Goal: Find specific page/section: Find specific page/section

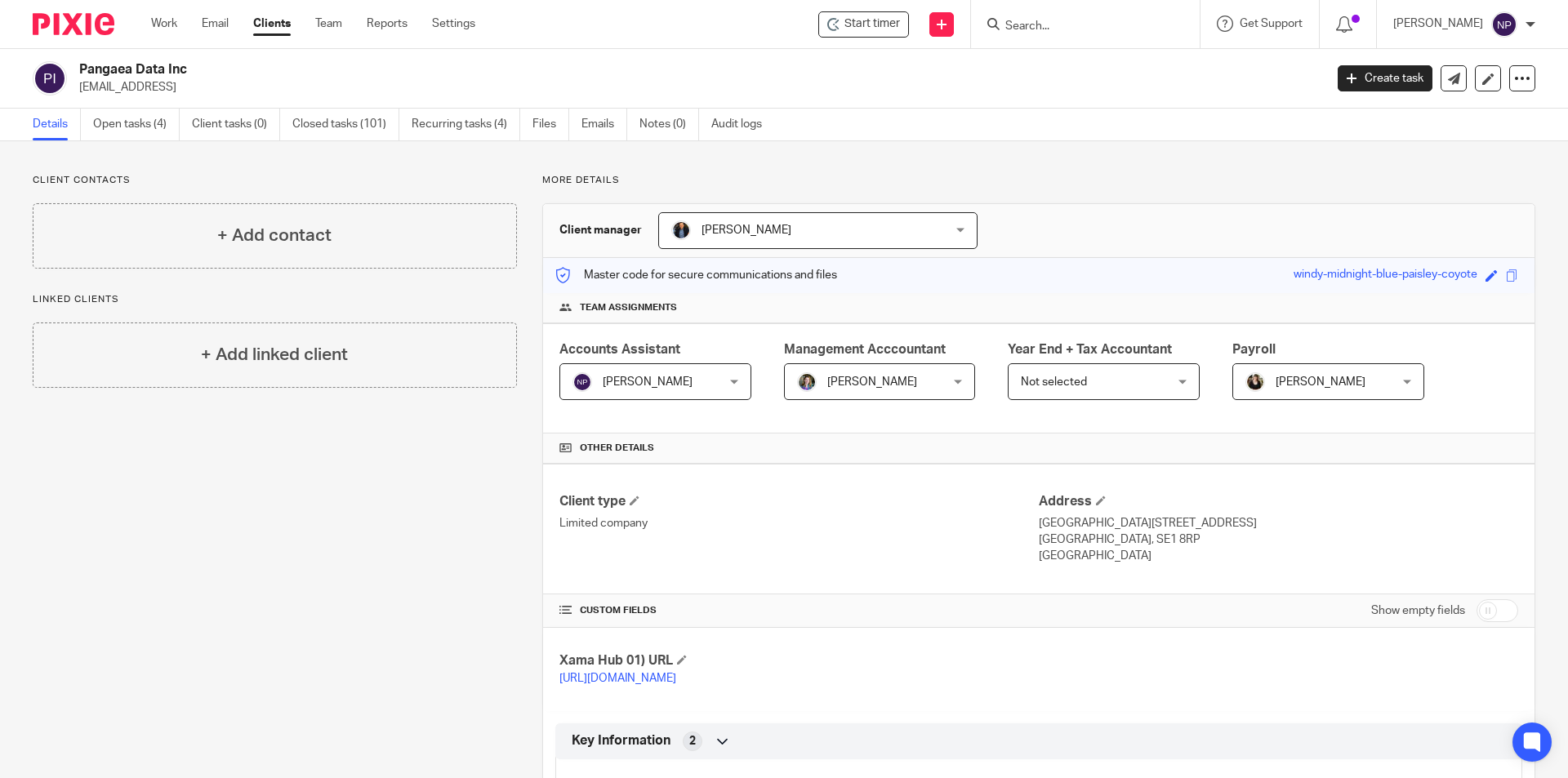
scroll to position [1067, 0]
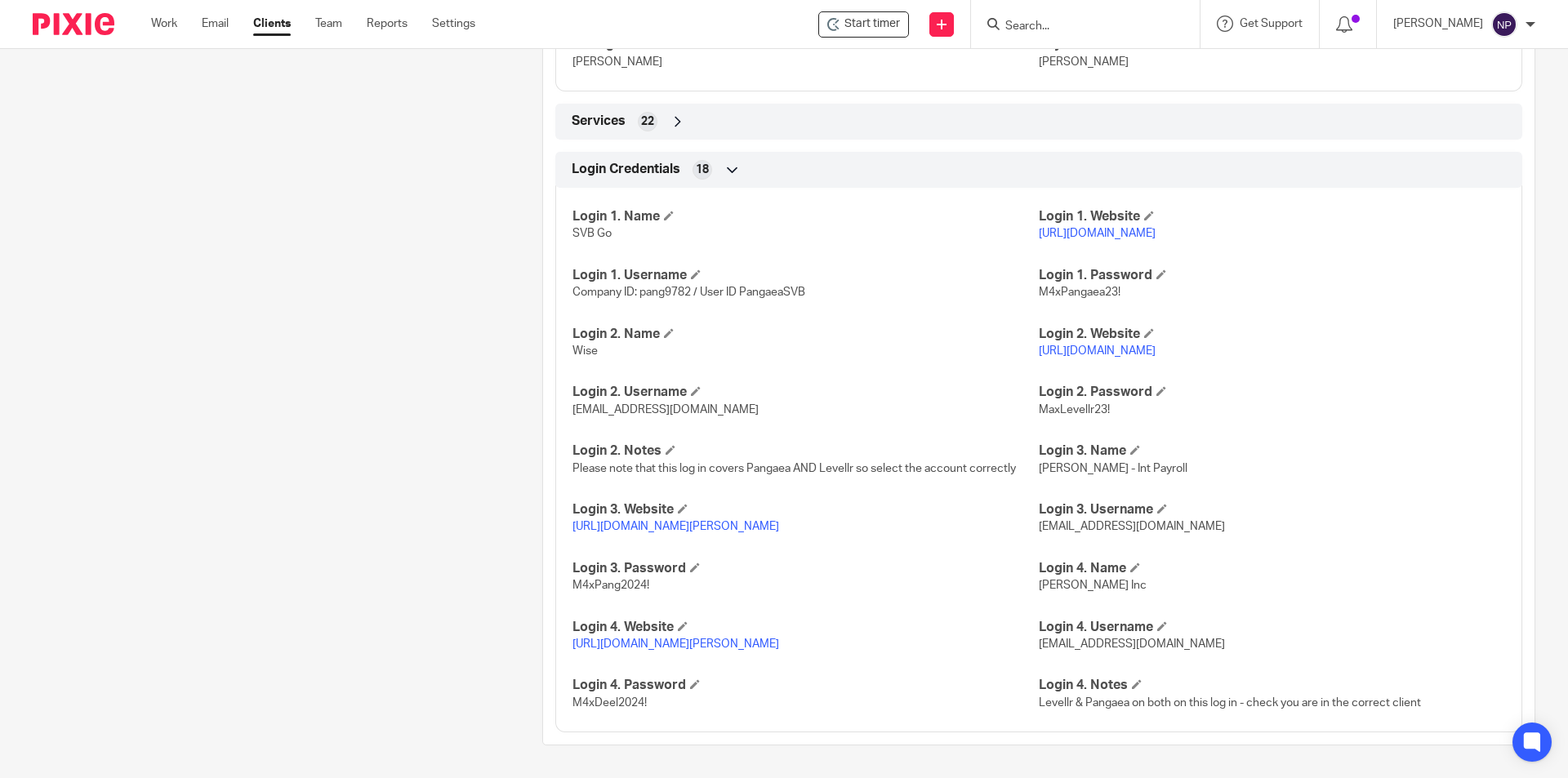
click at [1109, 23] on input "Search" at bounding box center [1077, 27] width 147 height 14
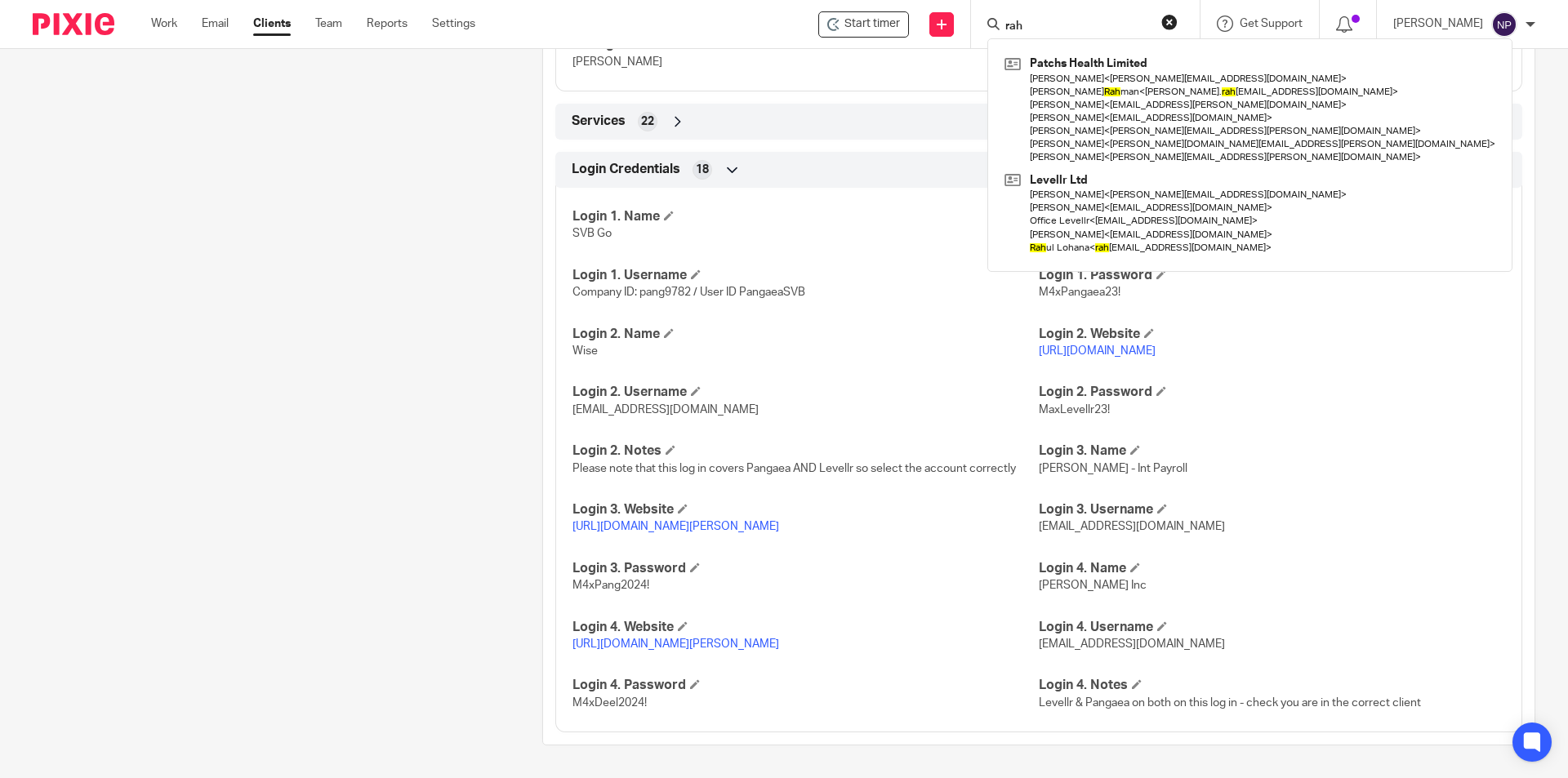
type input "rah"
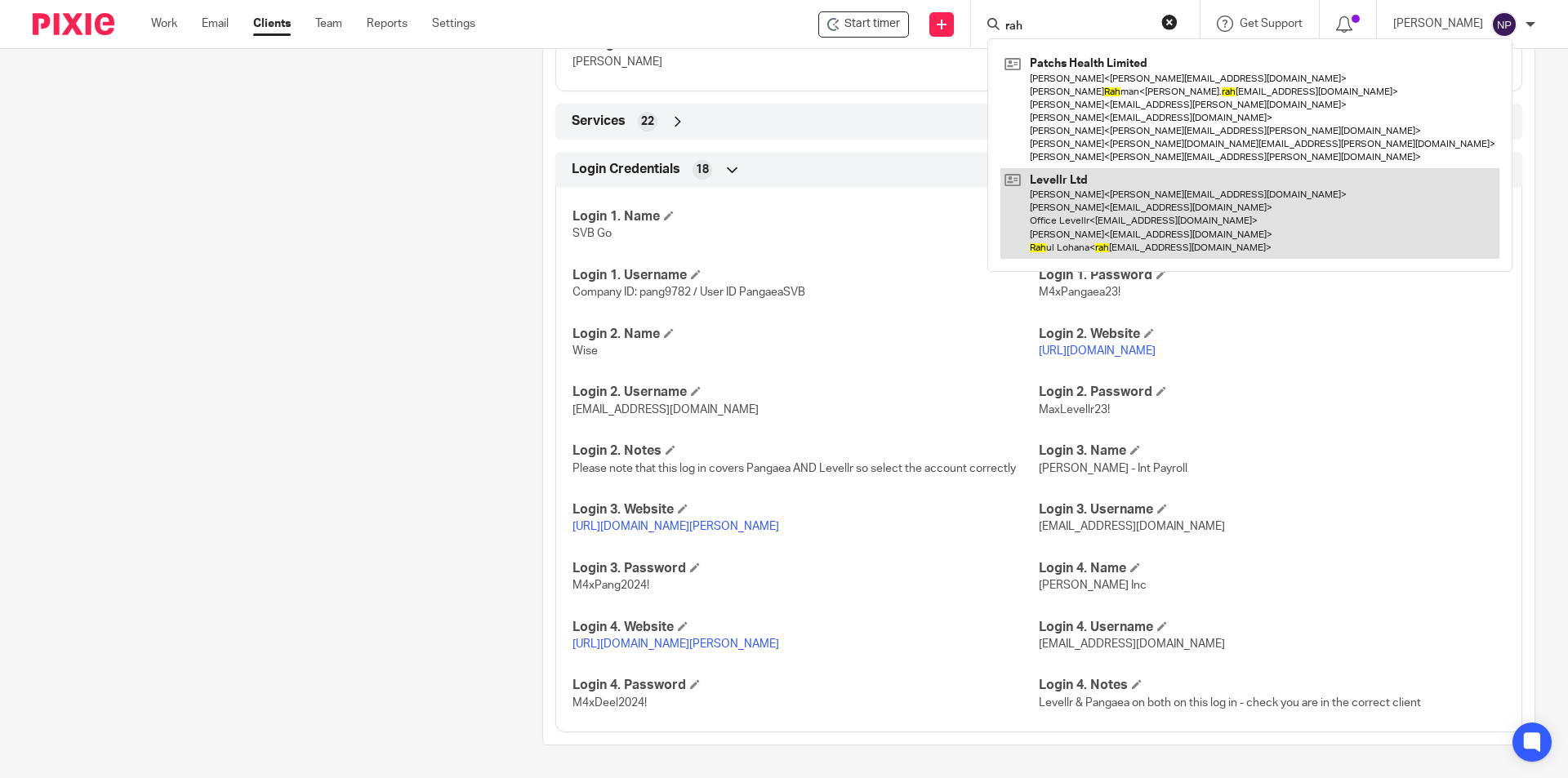
click at [1120, 194] on link at bounding box center [1249, 213] width 499 height 90
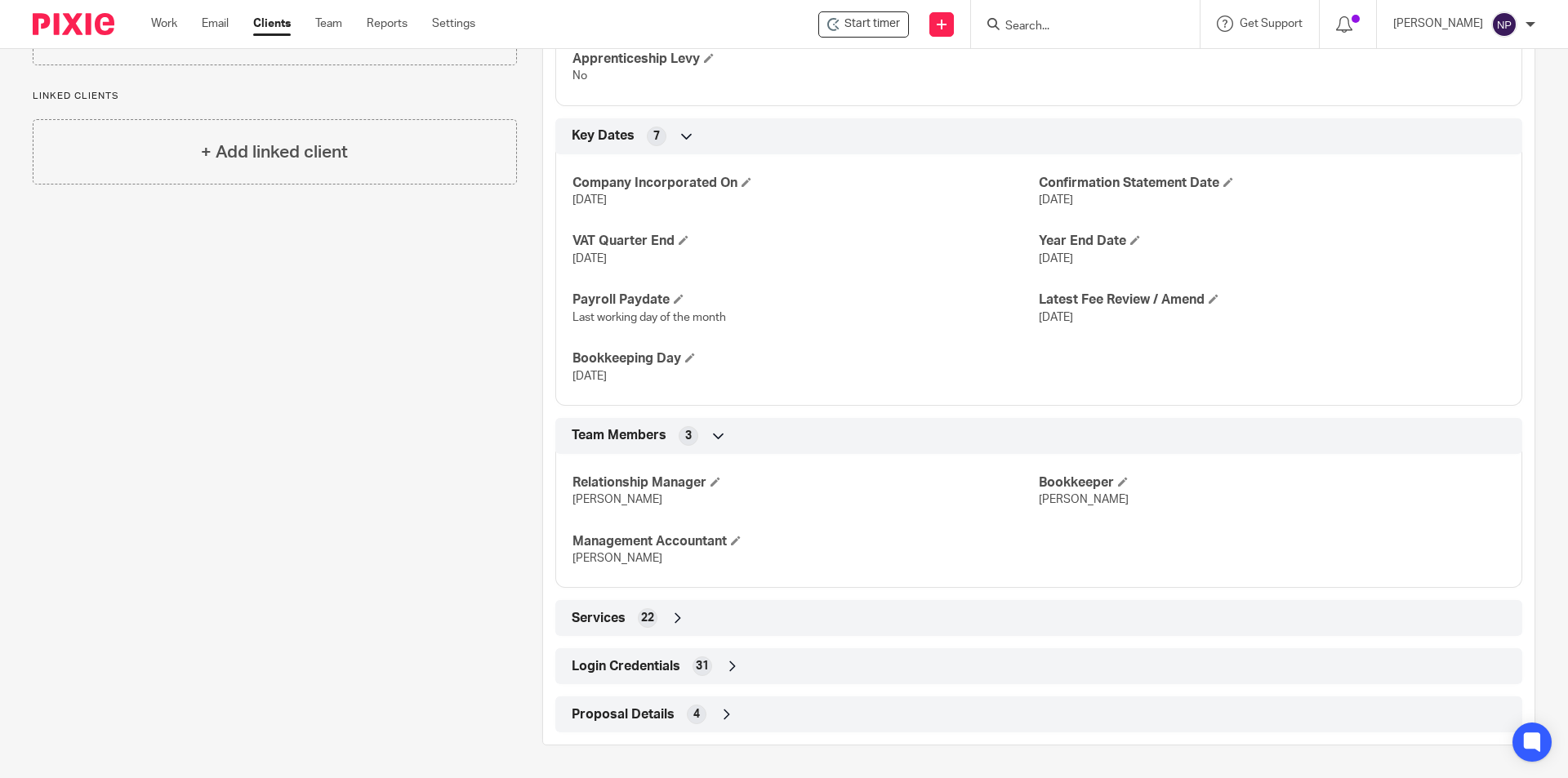
click at [744, 666] on div "Login Credentials 31" at bounding box center [1039, 666] width 942 height 28
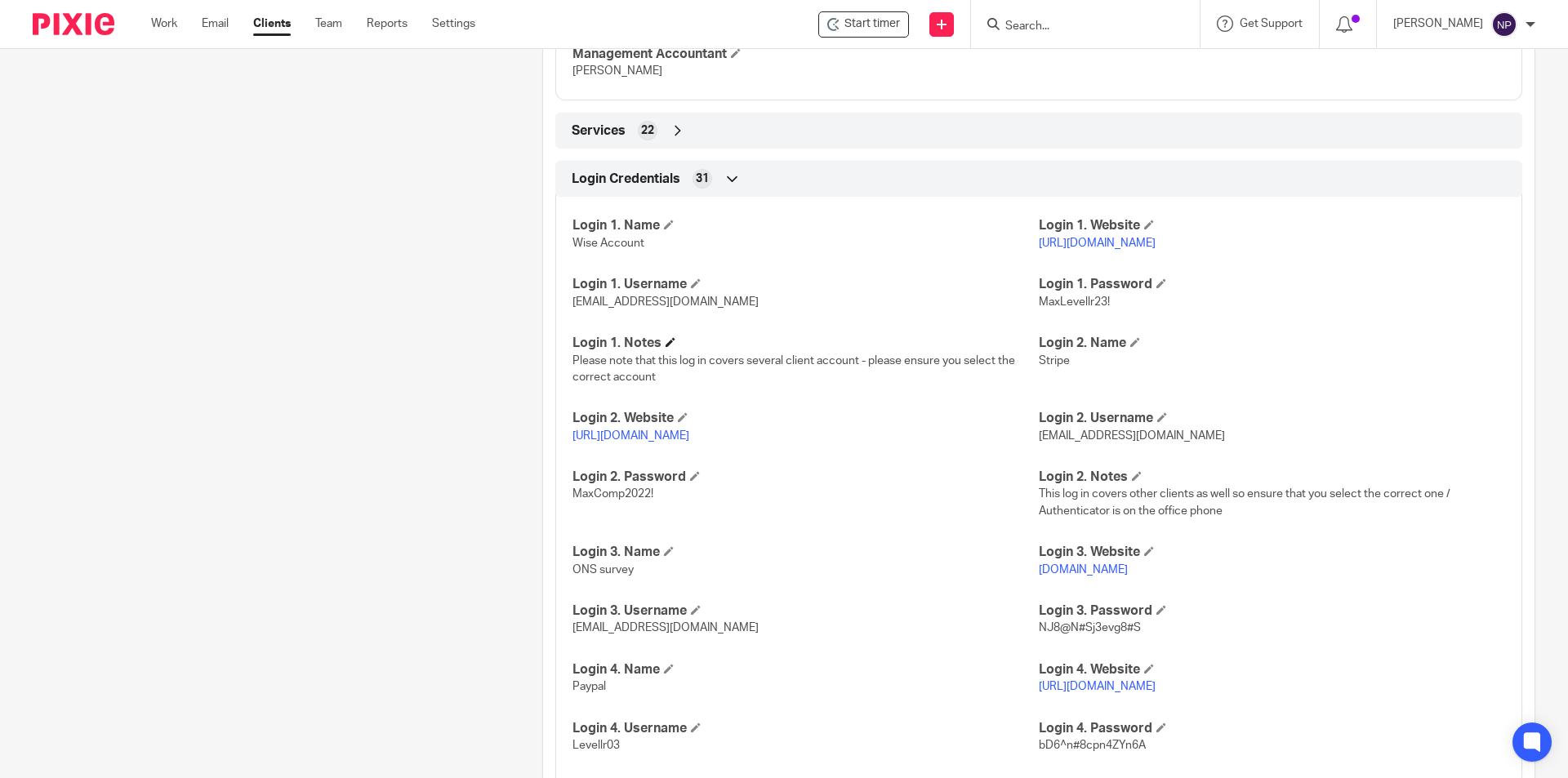
scroll to position [1477, 0]
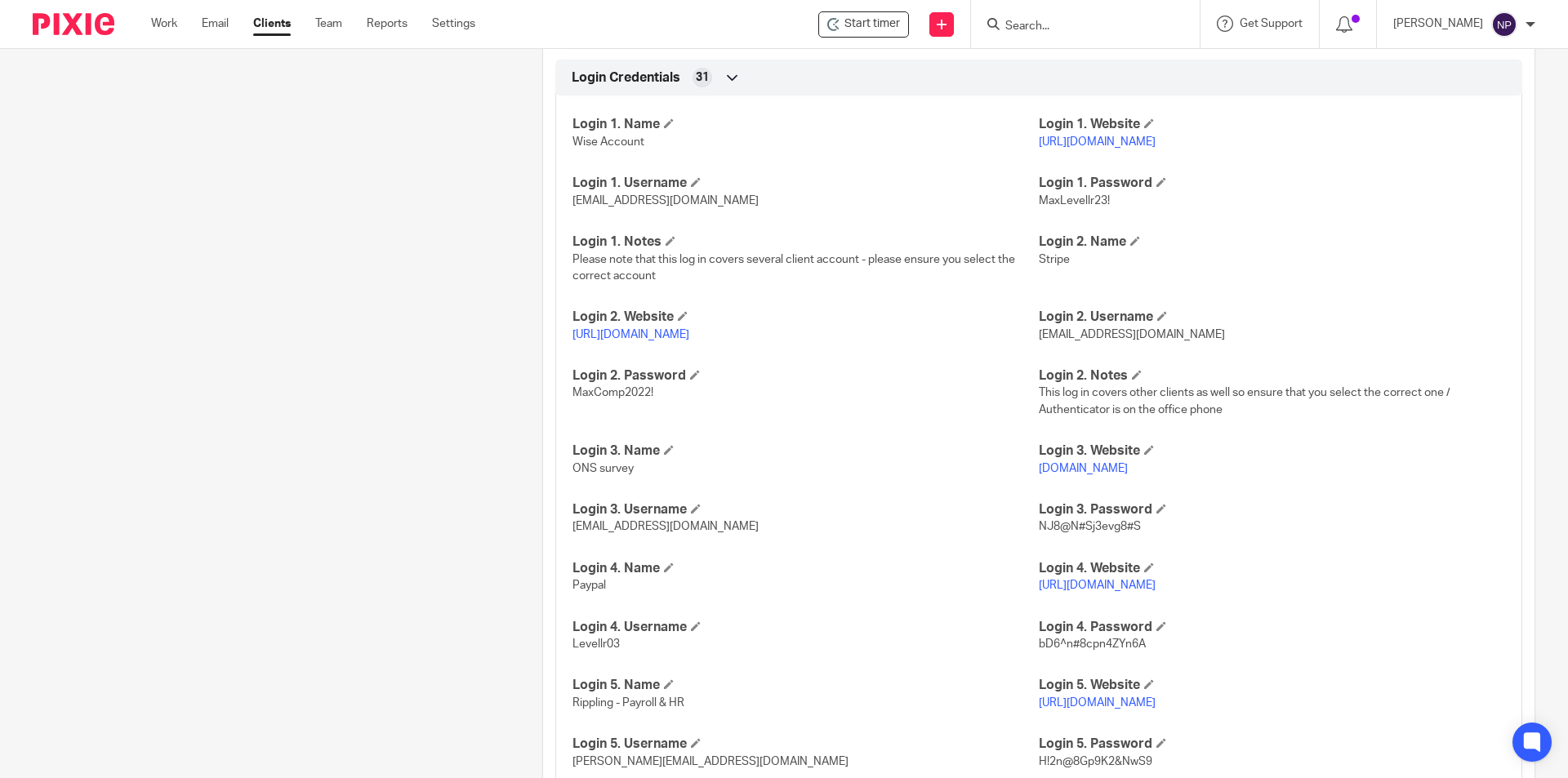
click at [1087, 148] on link "[URL][DOMAIN_NAME]" at bounding box center [1097, 142] width 116 height 12
